Goal: Task Accomplishment & Management: Manage account settings

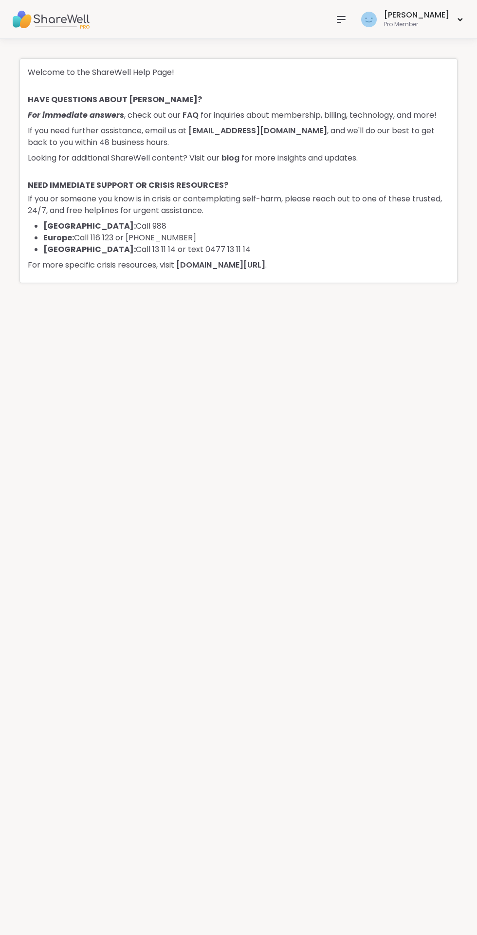
click at [347, 18] on icon at bounding box center [341, 20] width 12 height 12
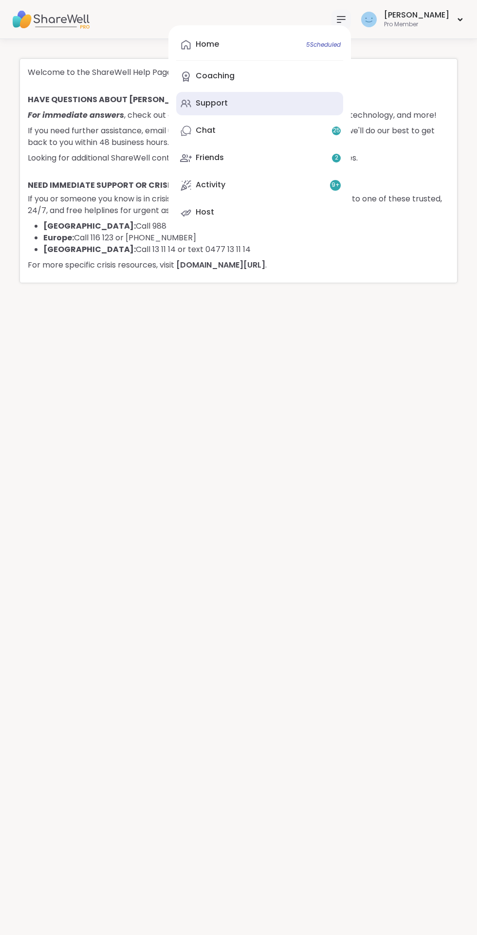
click at [192, 103] on icon at bounding box center [186, 104] width 12 height 12
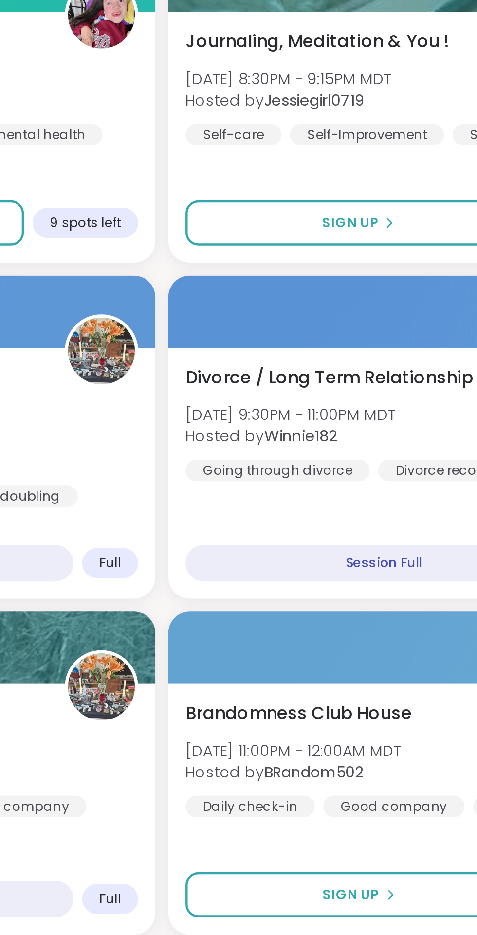
scroll to position [969, 0]
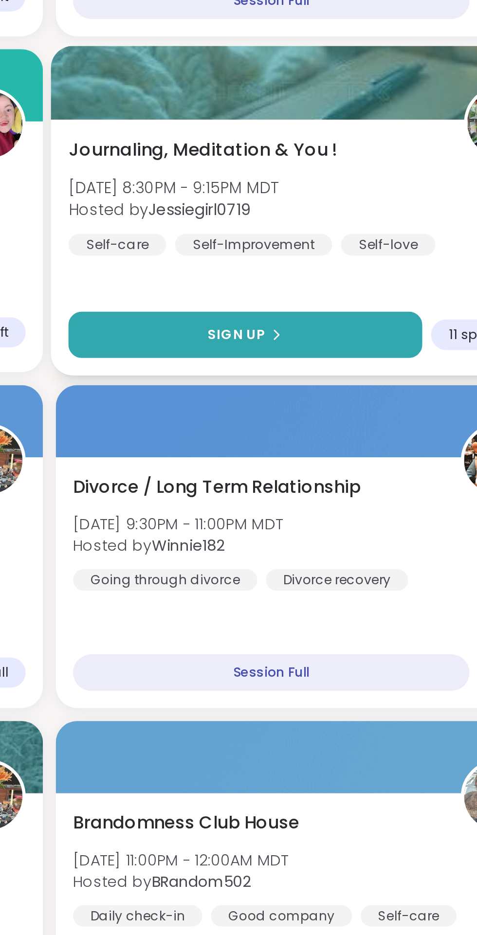
click at [324, 567] on span "Sign Up" at bounding box center [323, 568] width 26 height 9
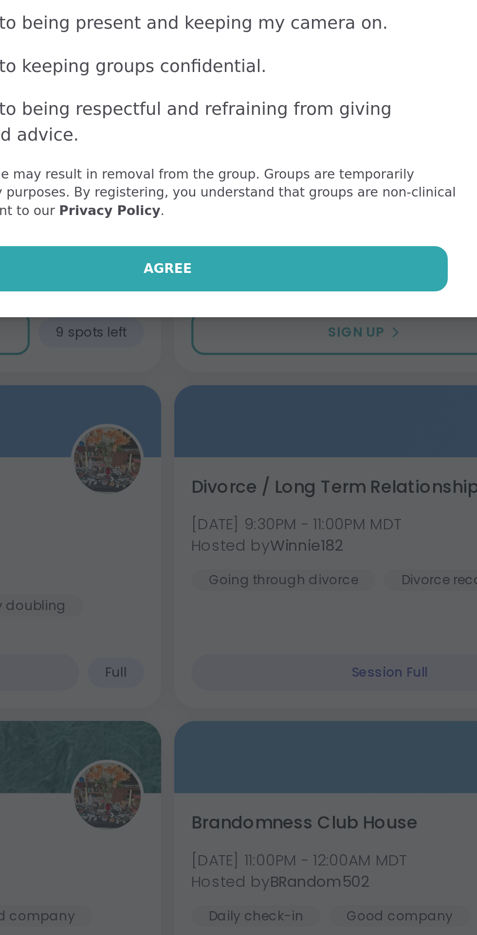
click at [248, 545] on button "Agree" at bounding box center [238, 538] width 253 height 20
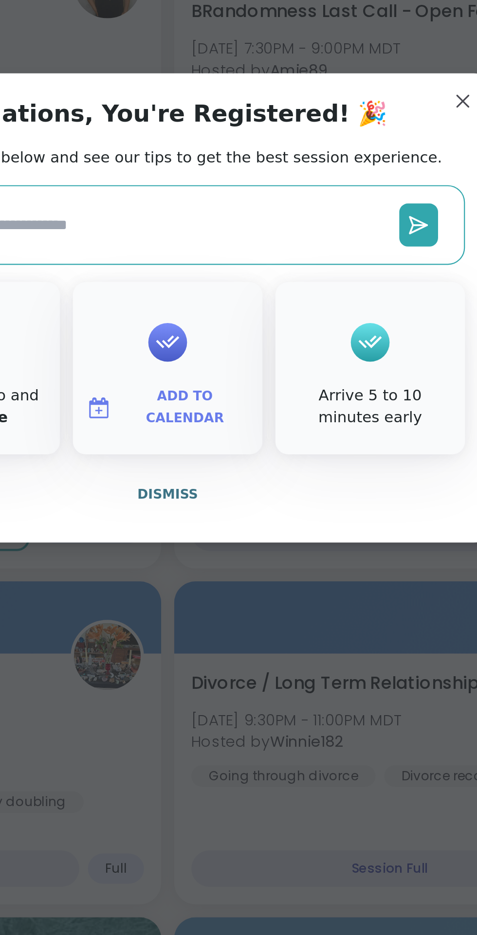
scroll to position [970, 0]
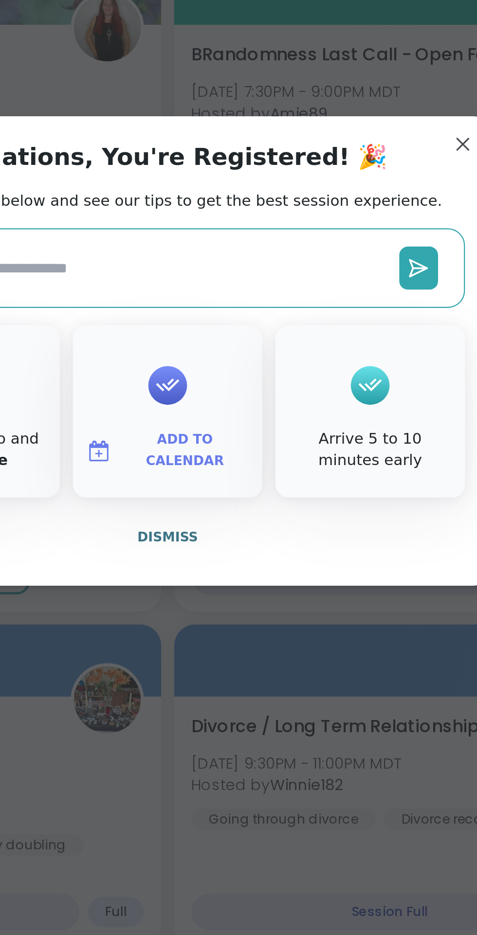
click at [253, 512] on span "Add to Calendar" at bounding box center [246, 512] width 58 height 19
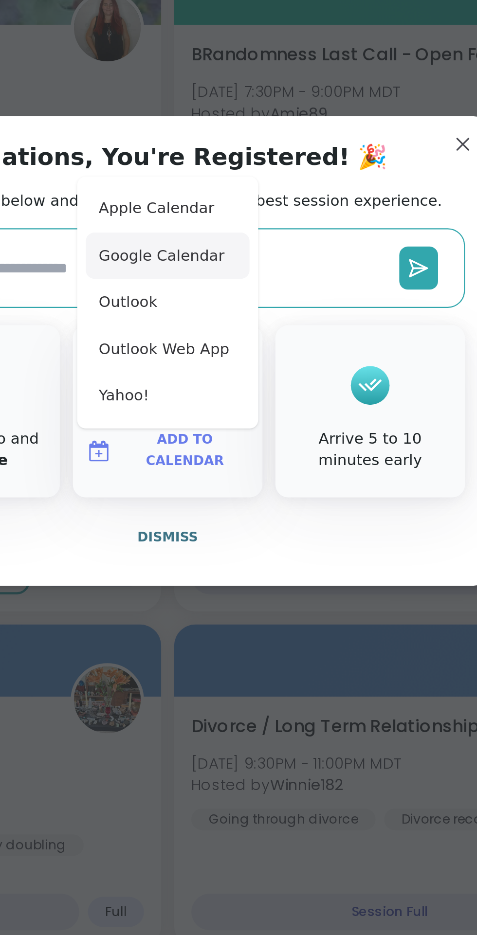
click at [244, 424] on button "Google Calendar" at bounding box center [238, 424] width 74 height 21
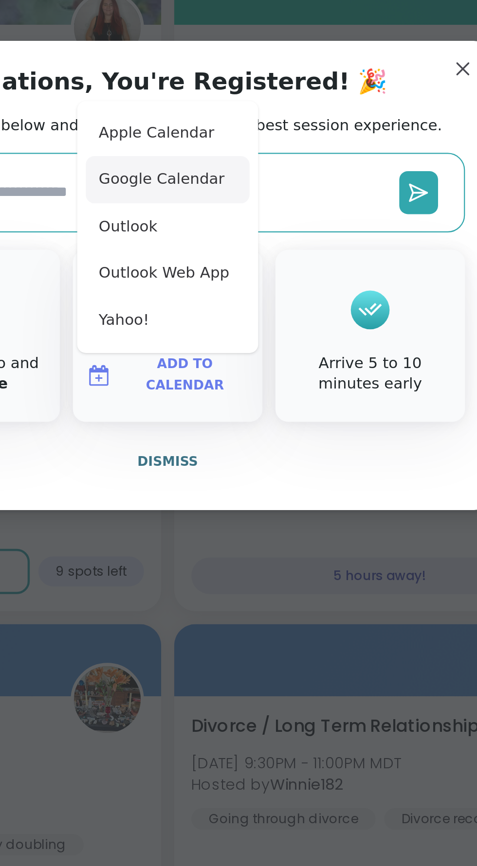
type textarea "*"
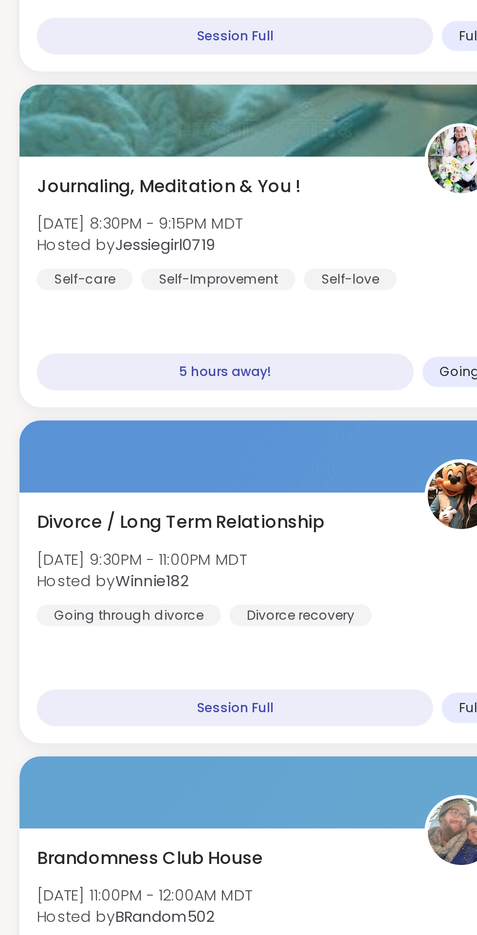
scroll to position [1261, 0]
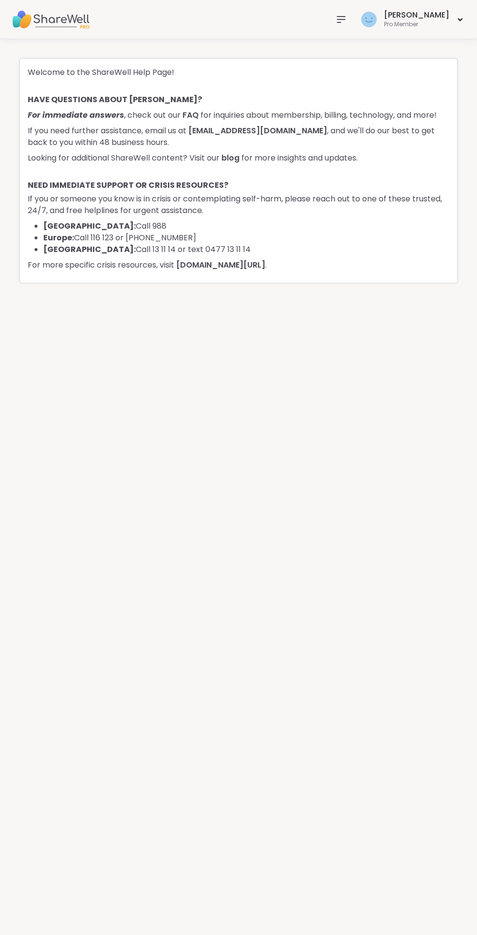
click at [347, 20] on icon at bounding box center [341, 20] width 12 height 12
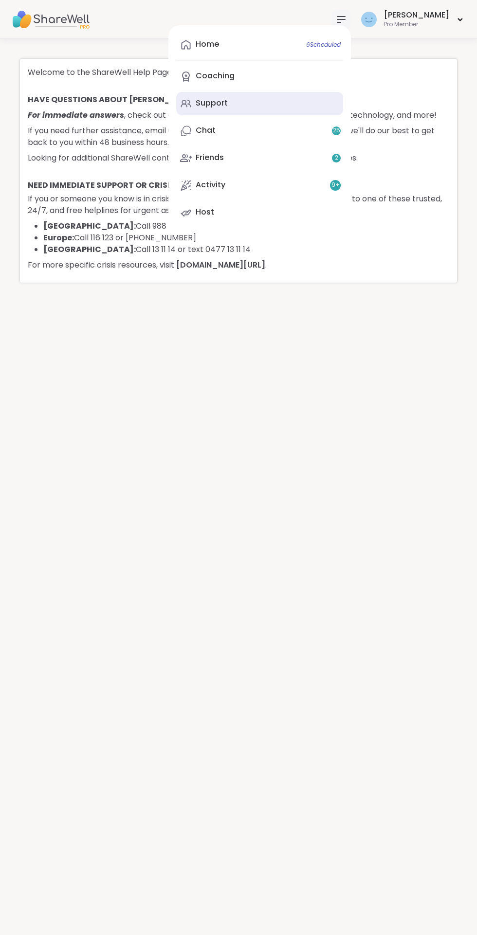
click at [232, 96] on link "Support" at bounding box center [259, 103] width 167 height 23
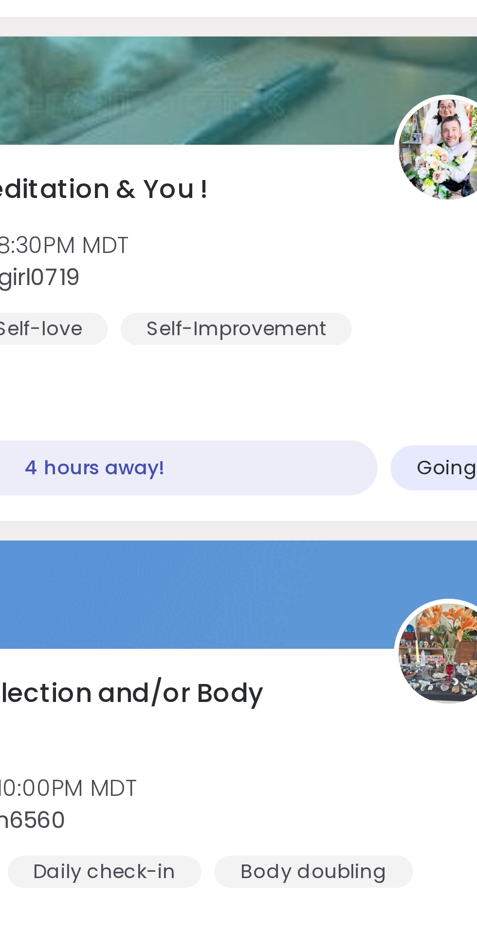
scroll to position [990, 0]
